Goal: Find specific page/section: Find specific page/section

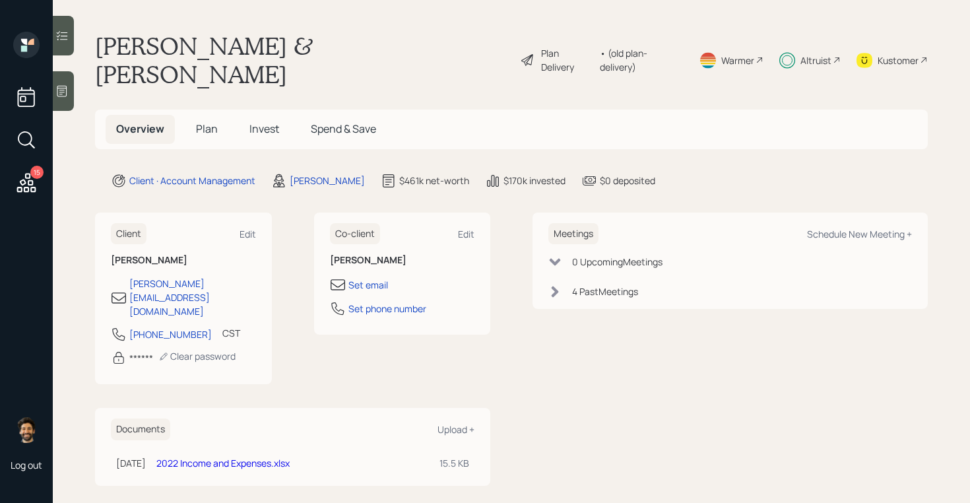
click at [63, 44] on div at bounding box center [63, 36] width 21 height 40
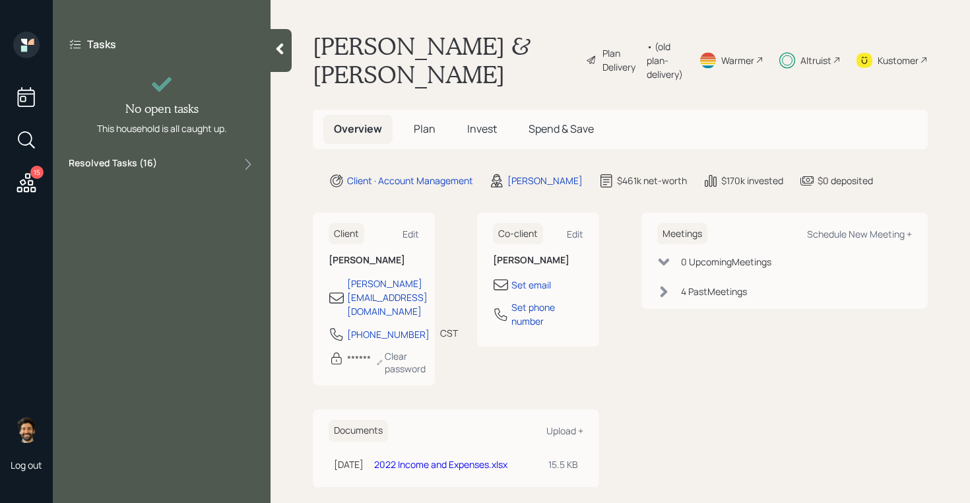
click at [274, 57] on div at bounding box center [280, 50] width 21 height 43
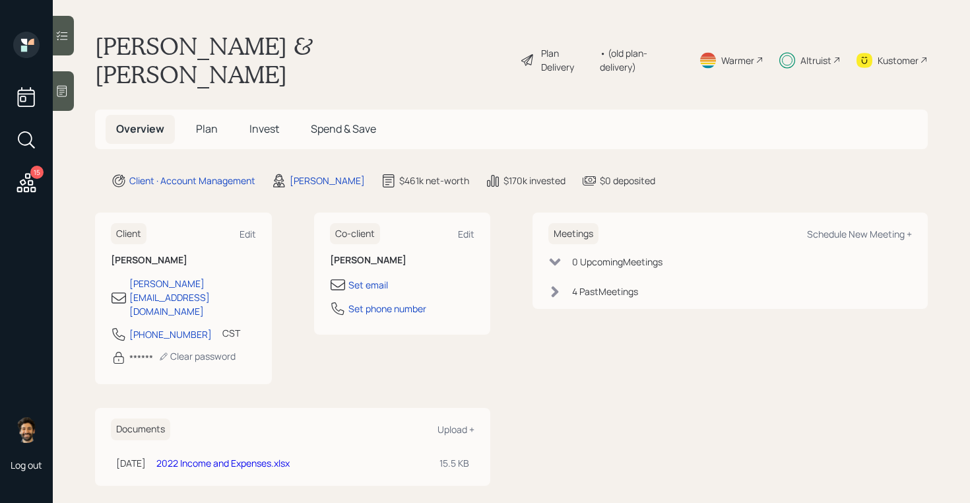
click at [26, 178] on icon at bounding box center [26, 182] width 19 height 19
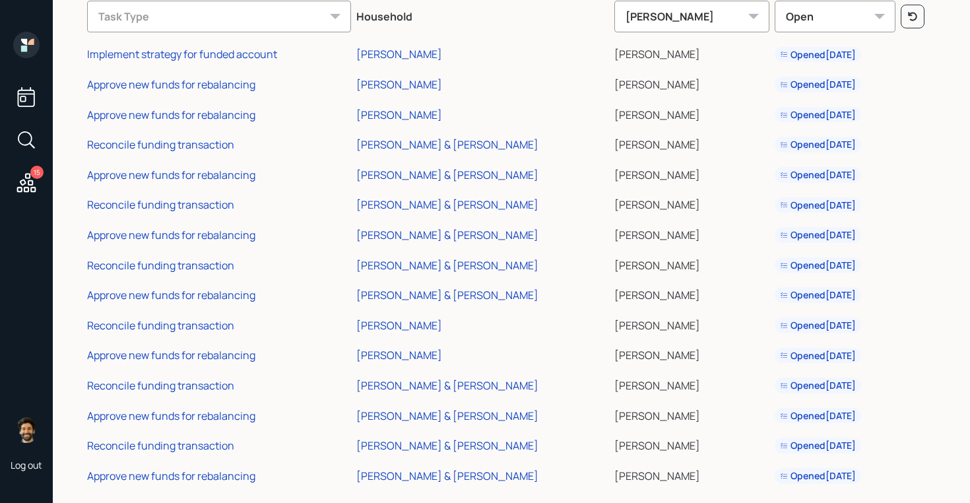
scroll to position [101, 0]
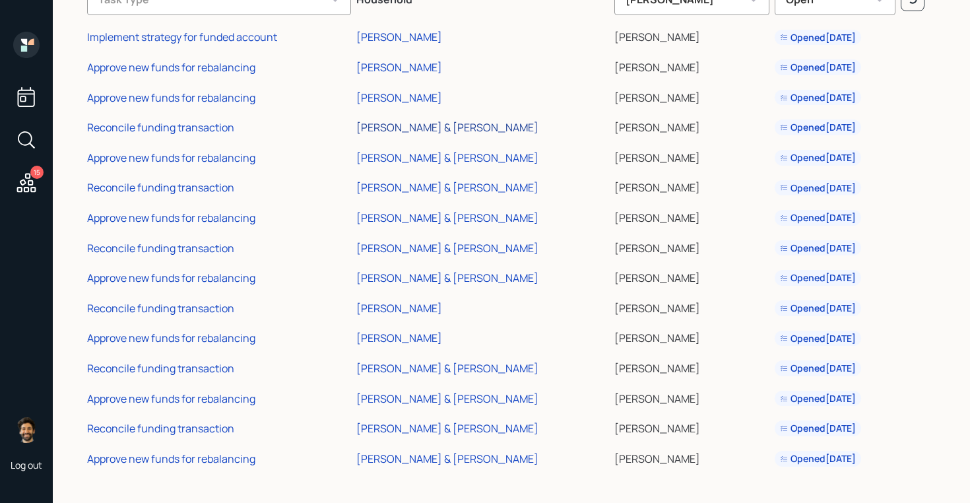
click at [410, 127] on div "Bob & Mary Dado" at bounding box center [447, 127] width 182 height 15
